Goal: Task Accomplishment & Management: Manage account settings

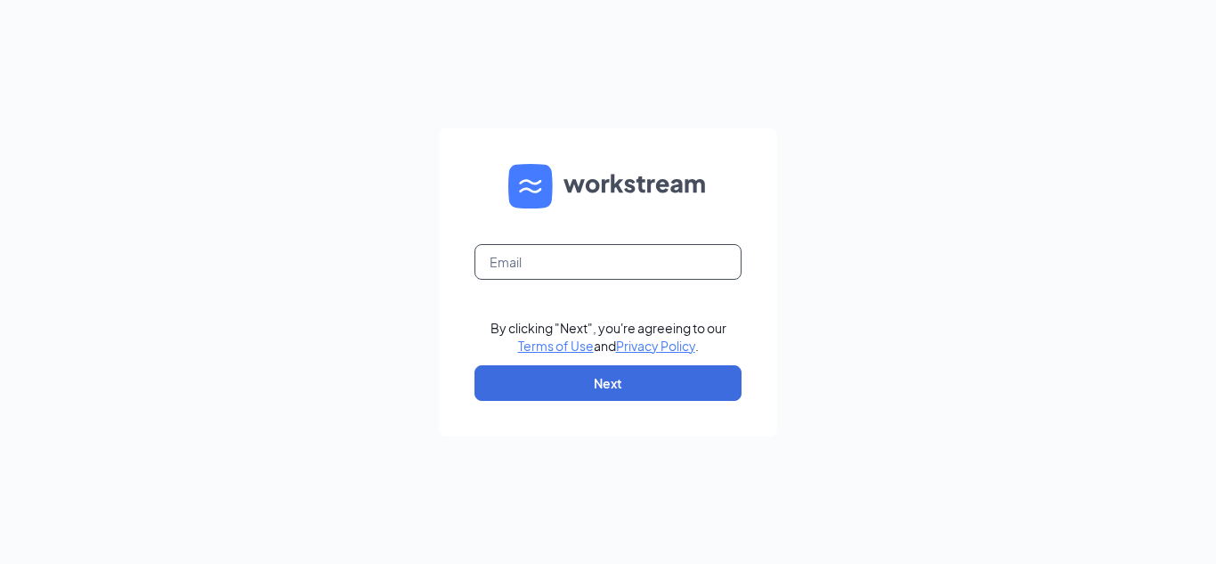
click at [587, 272] on input "text" at bounding box center [608, 262] width 267 height 36
type input "sk2010@smoothieking.com"
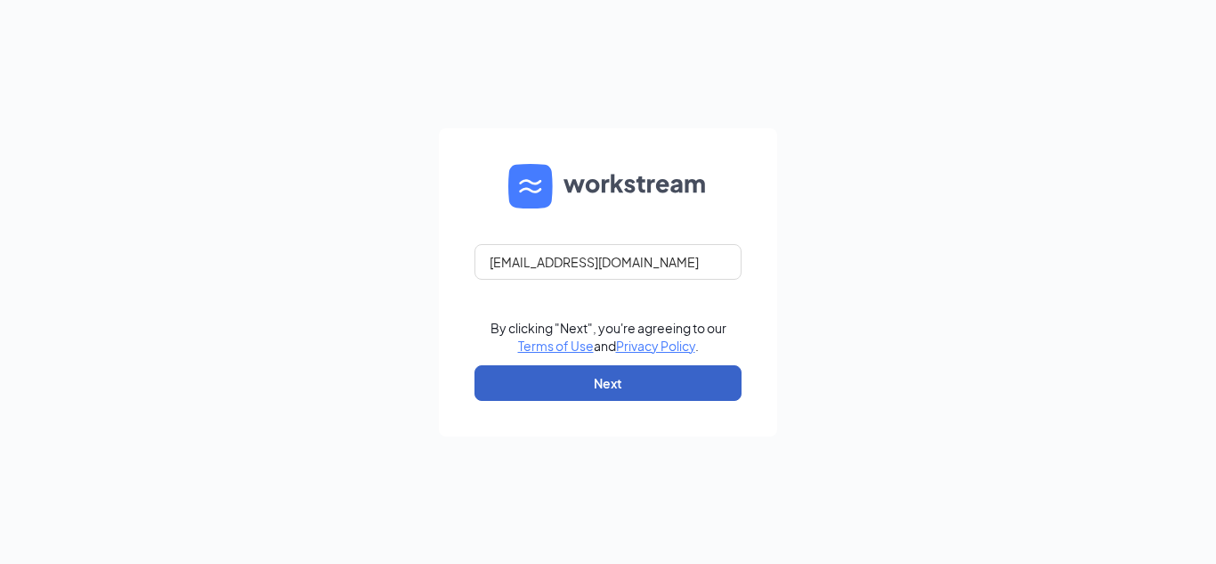
drag, startPoint x: 655, startPoint y: 386, endPoint x: 551, endPoint y: 380, distance: 104.4
click at [551, 380] on button "Next" at bounding box center [608, 383] width 267 height 36
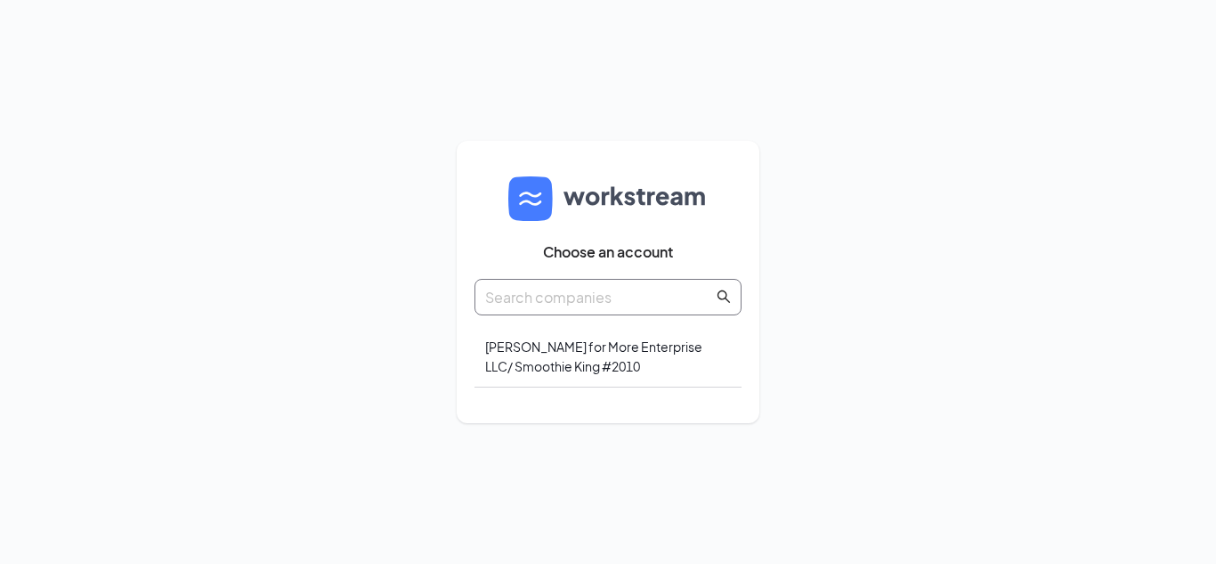
click at [555, 297] on input "text" at bounding box center [599, 297] width 228 height 22
click at [555, 349] on div "[PERSON_NAME] for More Enterprise LLC/ Smoothie King #2010" at bounding box center [608, 356] width 267 height 61
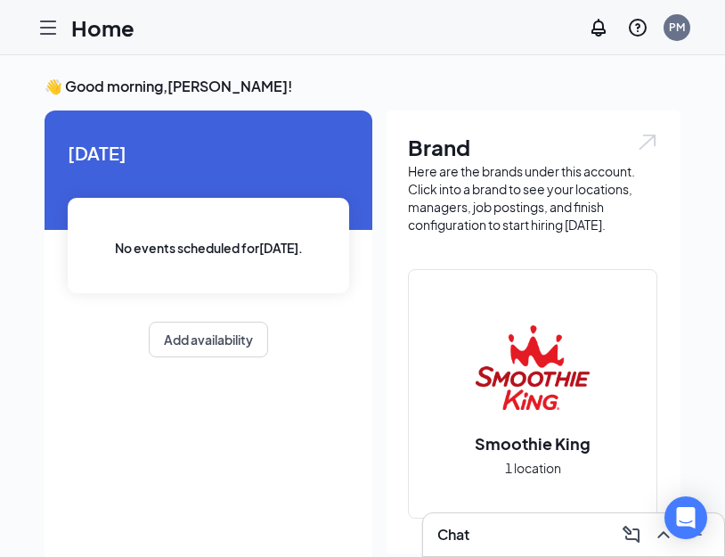
click at [54, 30] on icon "Hamburger" at bounding box center [47, 27] width 21 height 21
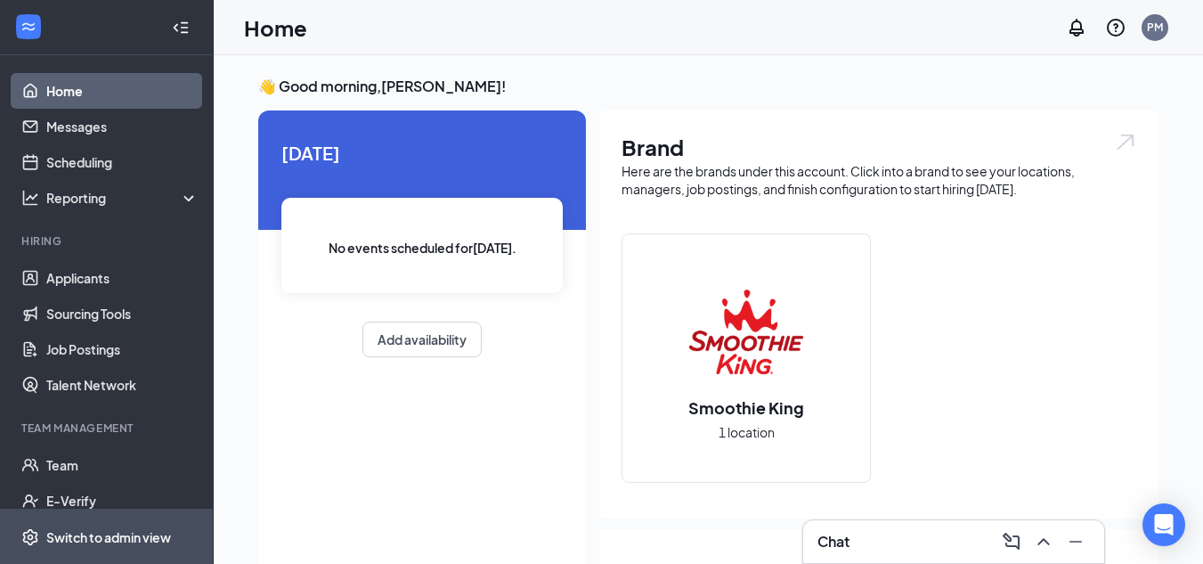
click at [96, 538] on div "Switch to admin view" at bounding box center [108, 537] width 125 height 18
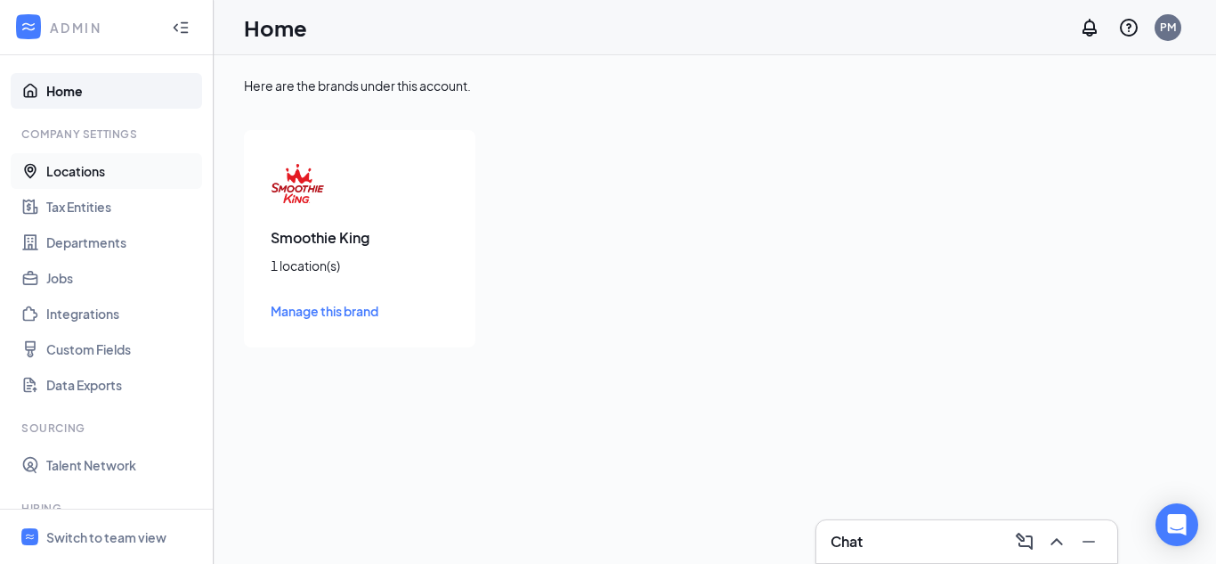
click at [93, 177] on link "Locations" at bounding box center [122, 171] width 152 height 36
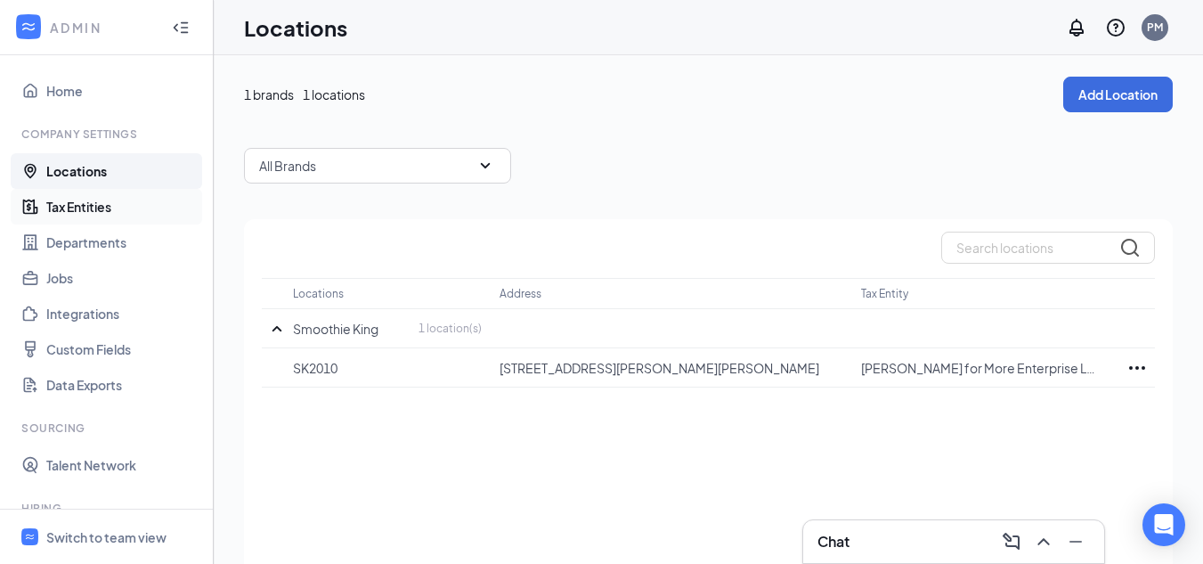
click at [92, 211] on link "Tax Entities" at bounding box center [122, 207] width 152 height 36
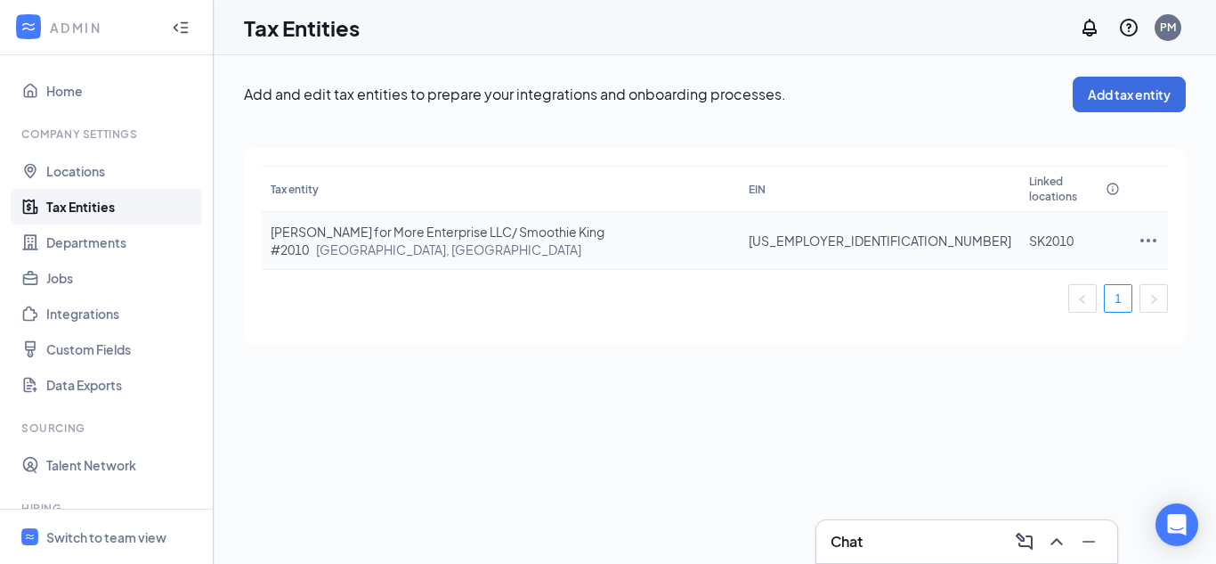
click at [1143, 230] on icon "Ellipses" at bounding box center [1148, 240] width 21 height 21
click at [992, 256] on span "Edit entity details" at bounding box center [1045, 257] width 170 height 20
type input "99-4178218"
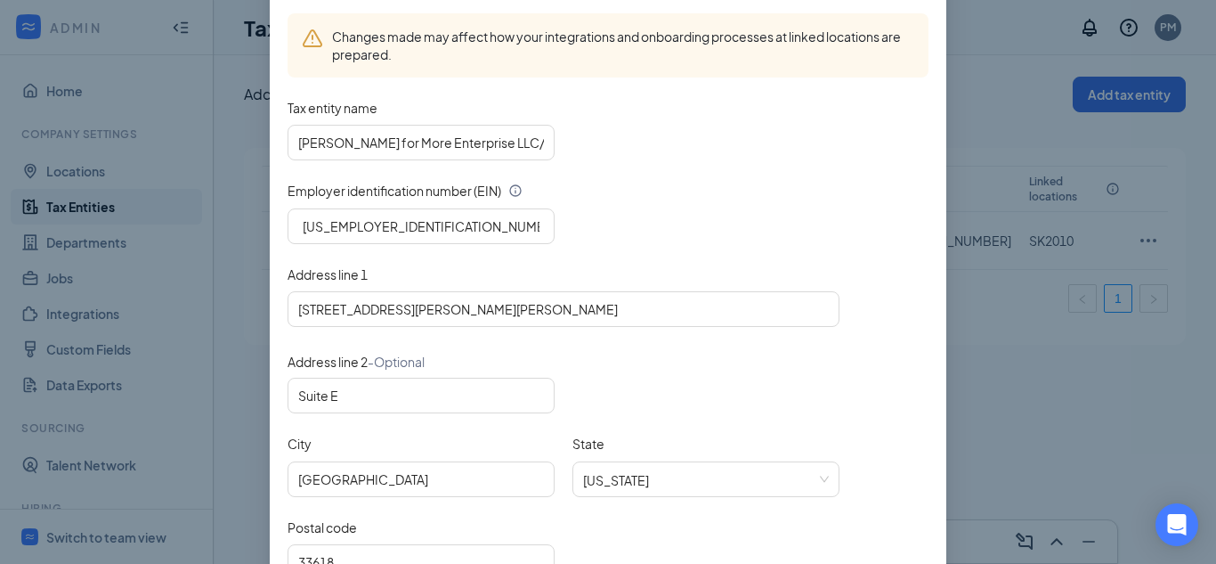
scroll to position [126, 0]
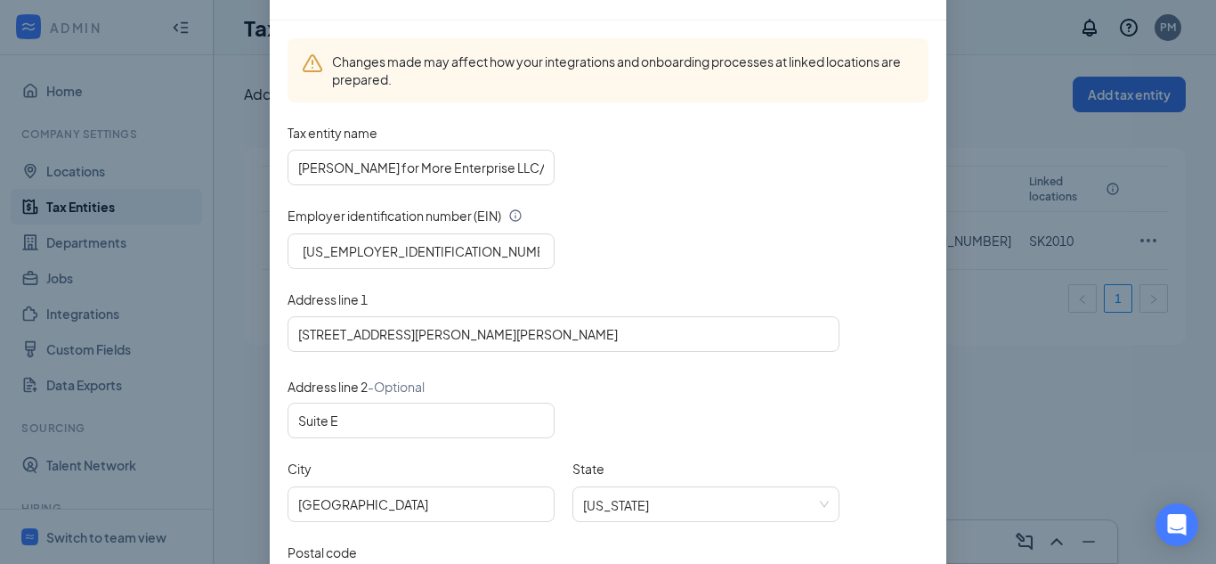
click at [882, 337] on div "13149 N Dale Mabry Hwy" at bounding box center [608, 334] width 641 height 36
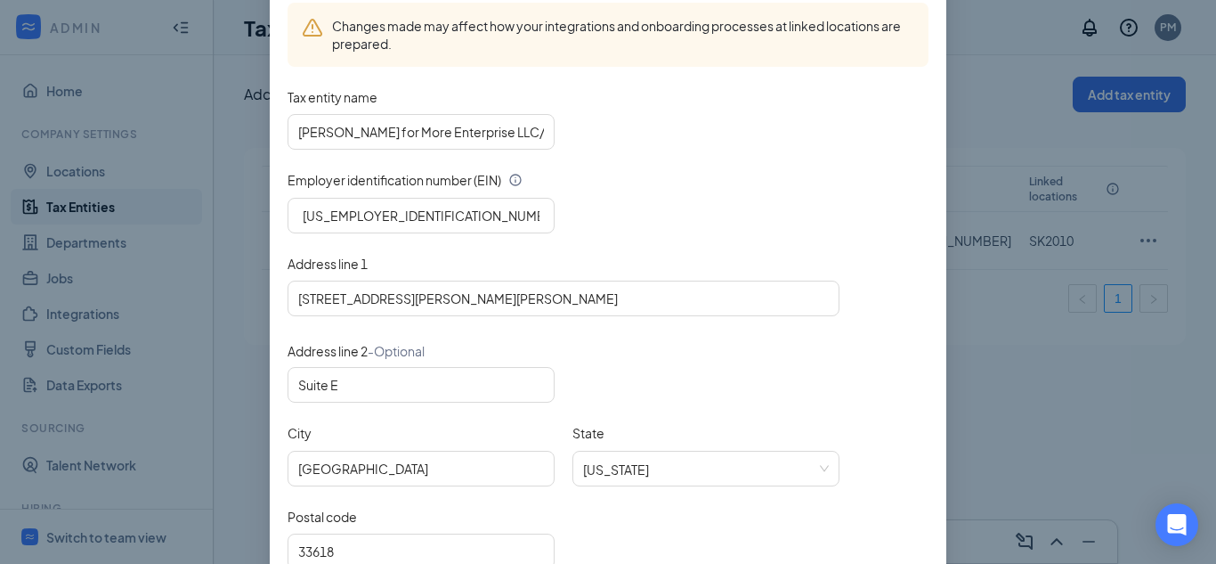
scroll to position [304, 0]
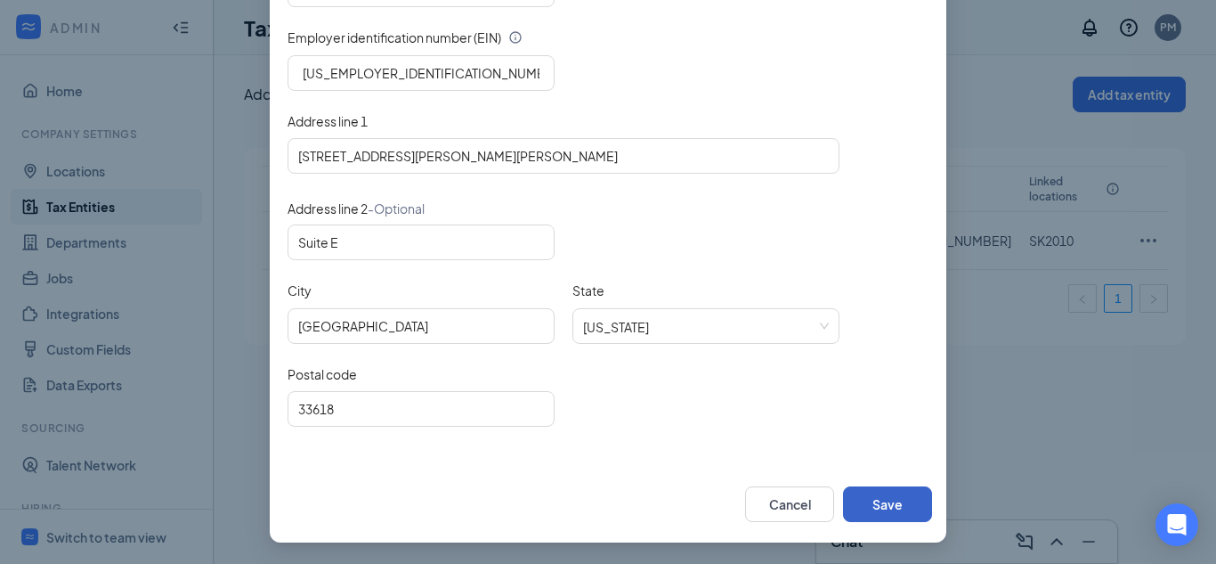
click at [869, 514] on button "Save" at bounding box center [887, 504] width 89 height 36
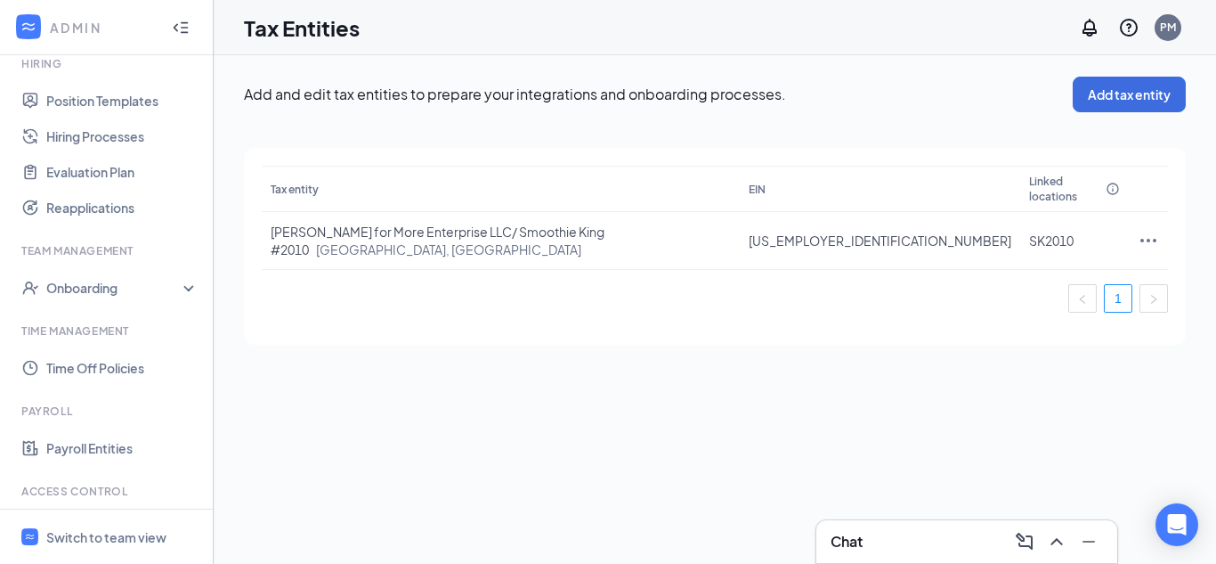
scroll to position [474, 0]
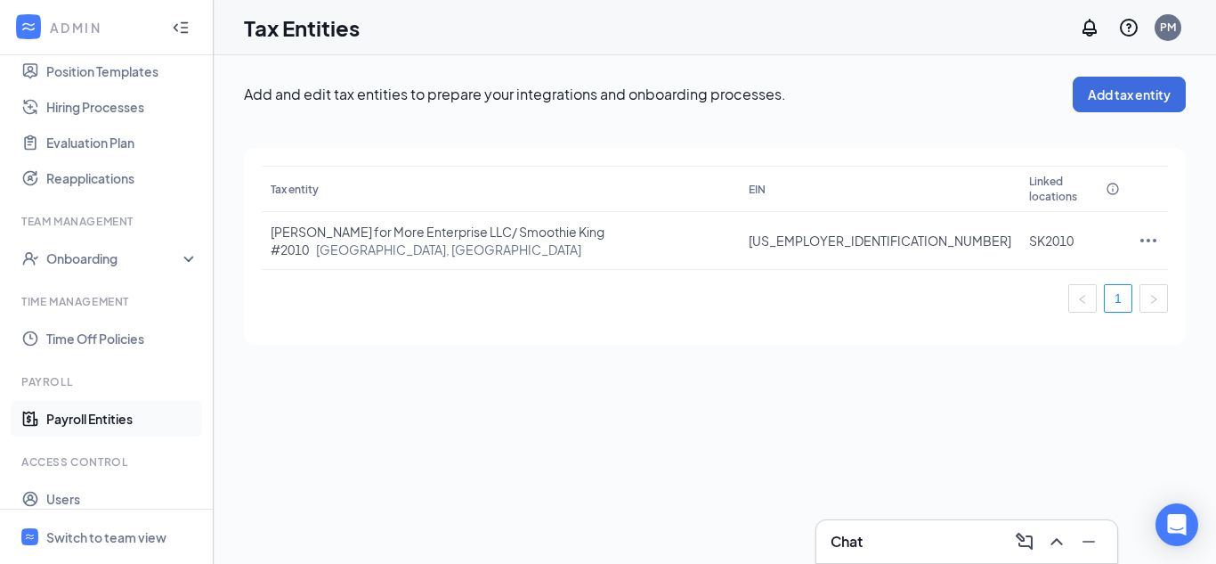
click at [112, 419] on link "Payroll Entities" at bounding box center [122, 419] width 152 height 36
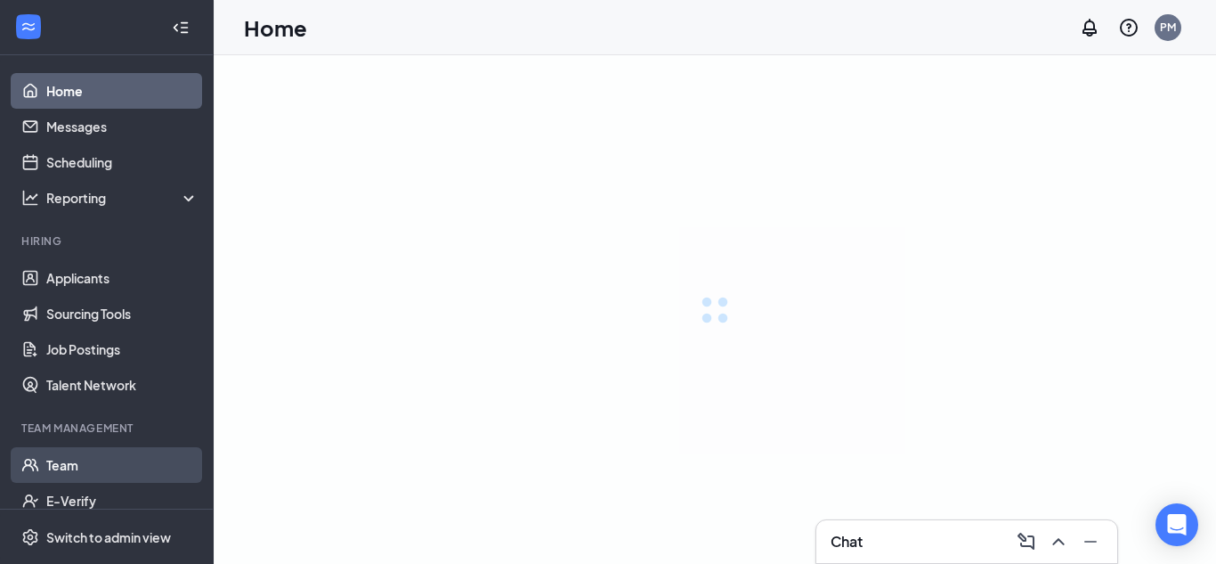
click at [60, 460] on link "Team" at bounding box center [122, 465] width 152 height 36
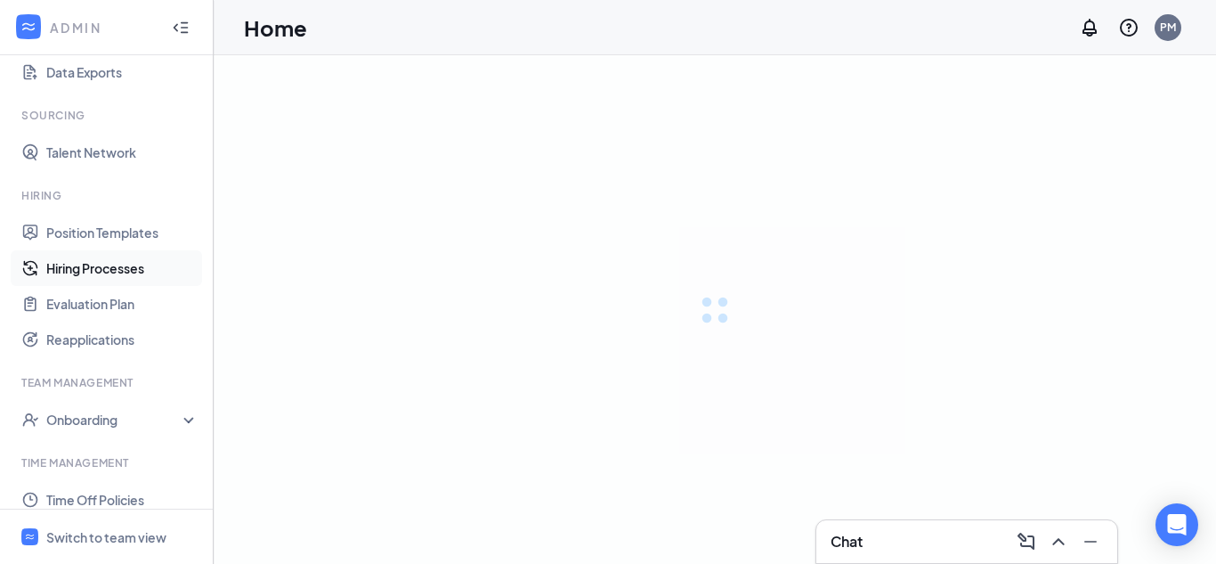
click at [112, 269] on link "Hiring Processes" at bounding box center [122, 268] width 152 height 36
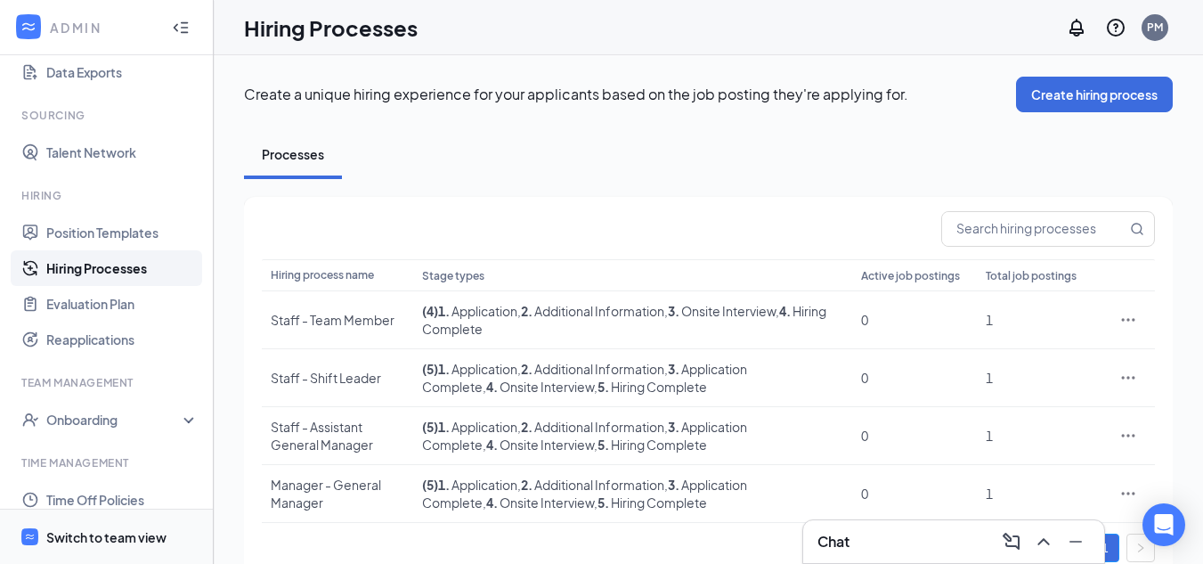
click at [149, 540] on div "Switch to team view" at bounding box center [106, 537] width 120 height 18
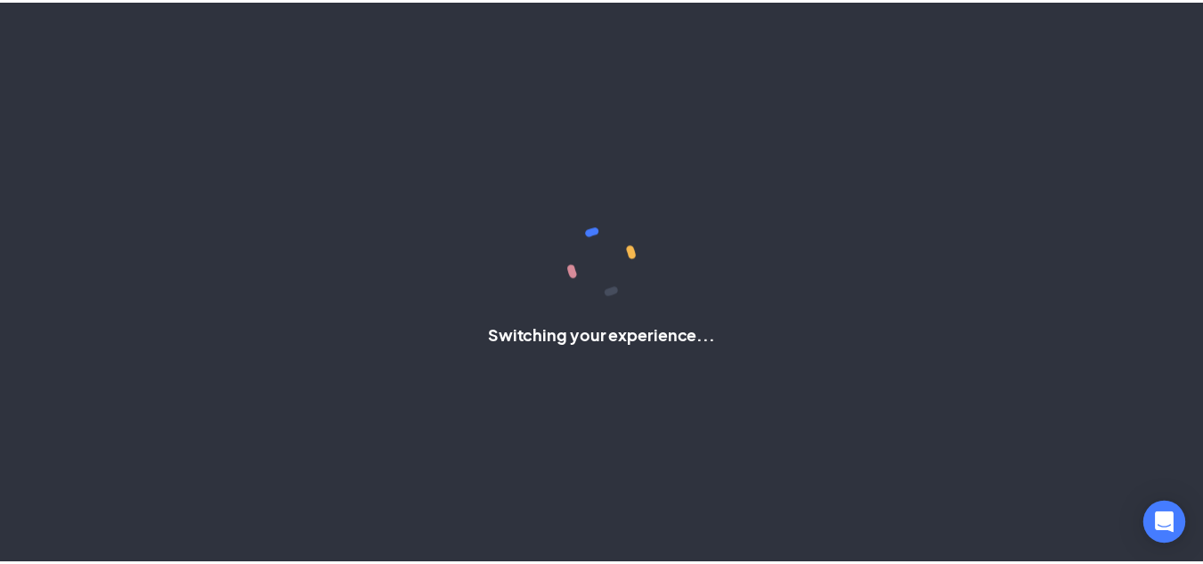
scroll to position [204, 0]
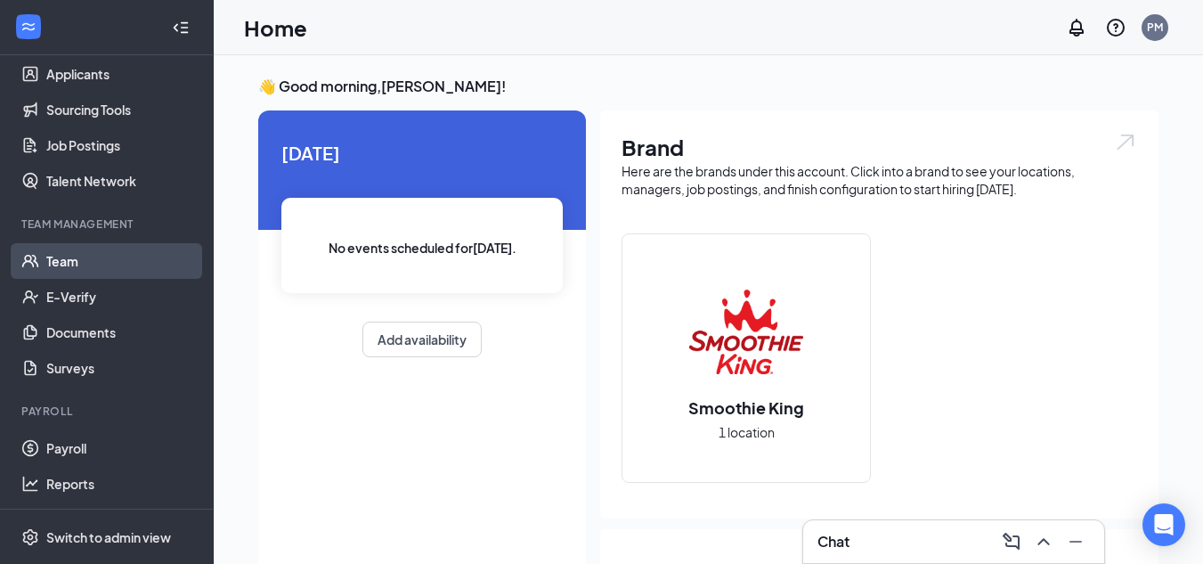
click at [61, 258] on link "Team" at bounding box center [122, 261] width 152 height 36
